Goal: Task Accomplishment & Management: Manage account settings

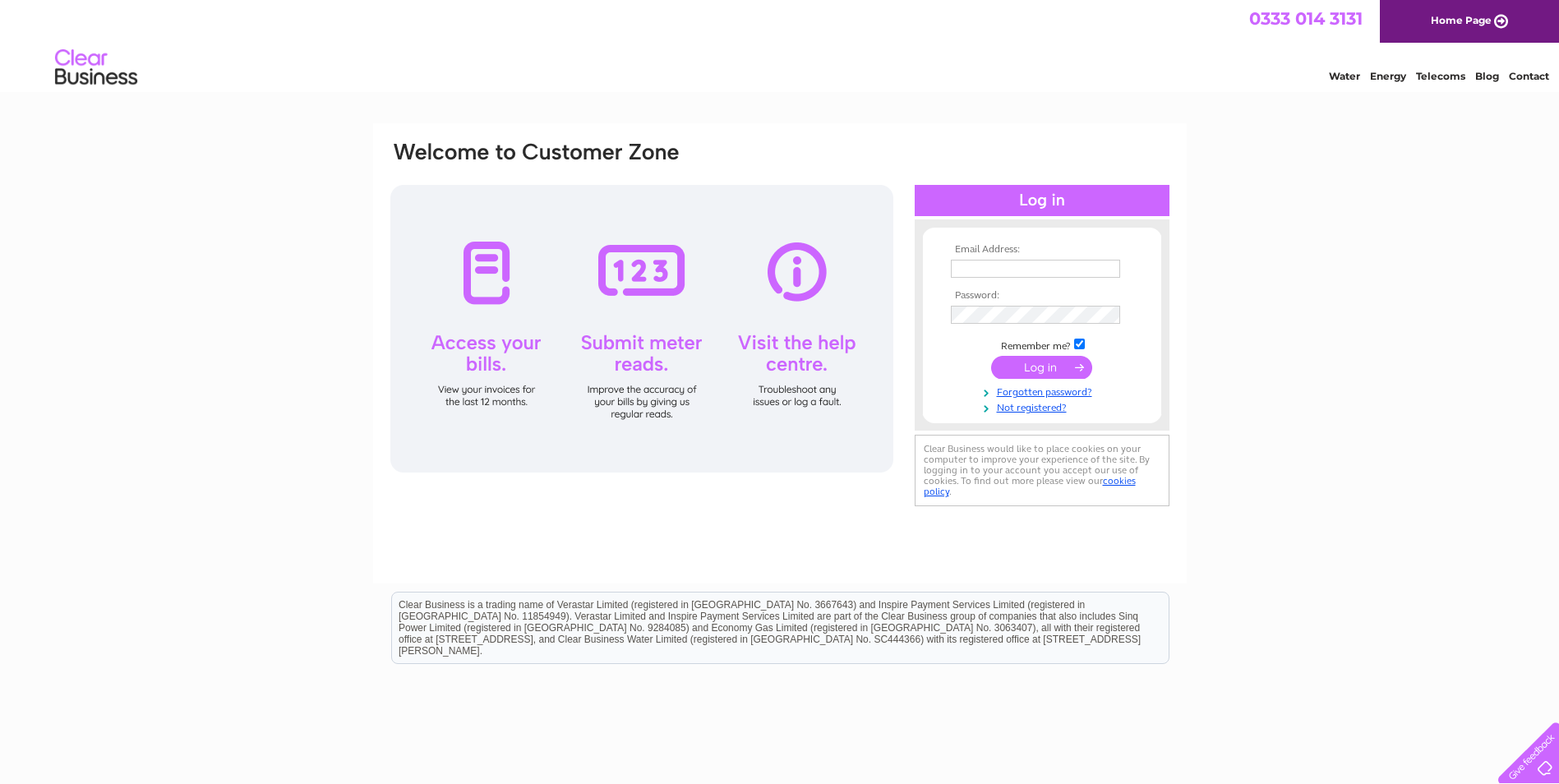
type input "[PERSON_NAME][EMAIL_ADDRESS][PERSON_NAME][DOMAIN_NAME]"
click at [1030, 365] on input "submit" at bounding box center [1041, 367] width 101 height 23
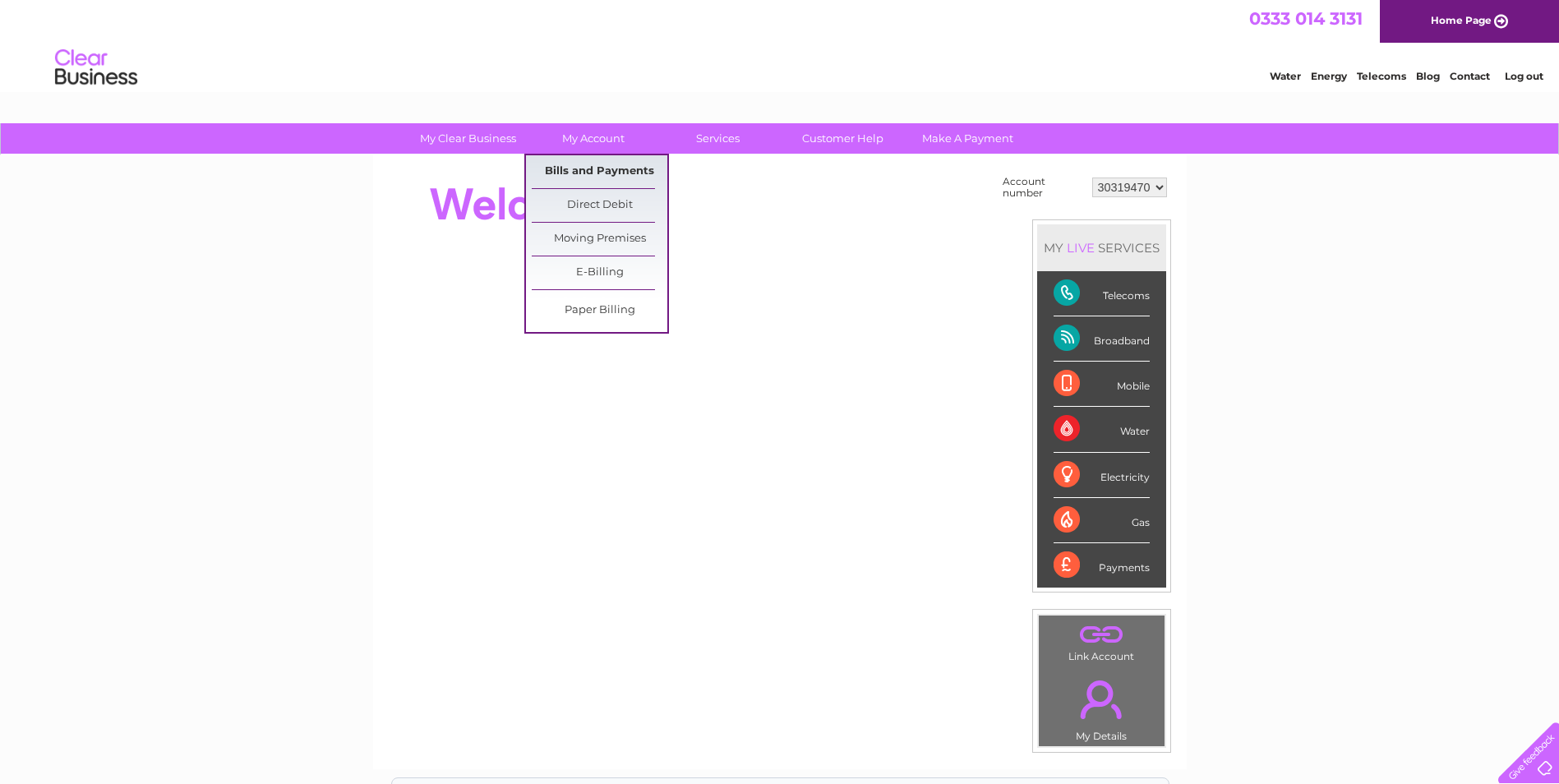
click at [588, 167] on link "Bills and Payments" at bounding box center [600, 171] width 135 height 33
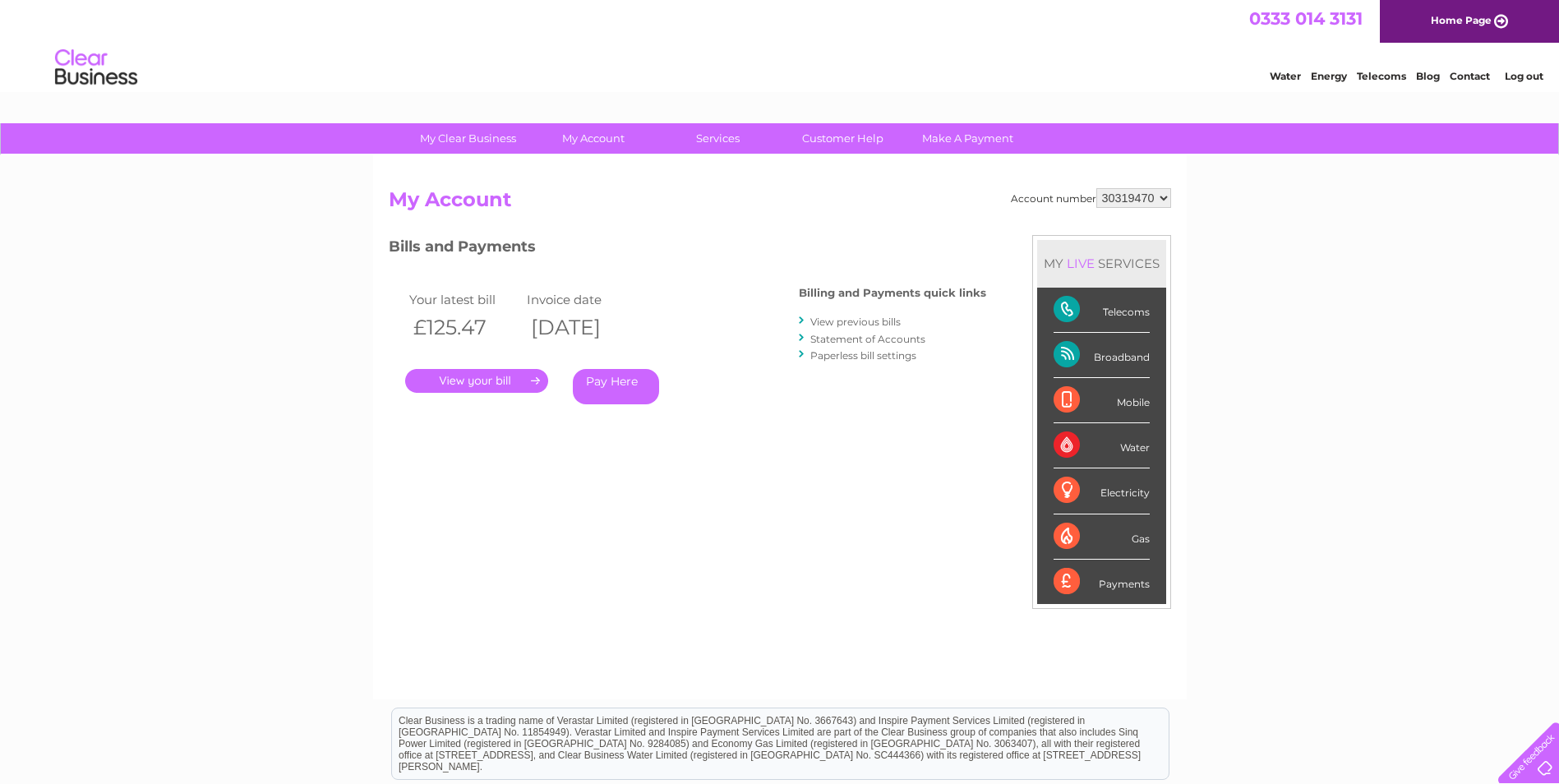
click at [1517, 79] on link "Log out" at bounding box center [1525, 76] width 38 height 13
